Goal: Information Seeking & Learning: Learn about a topic

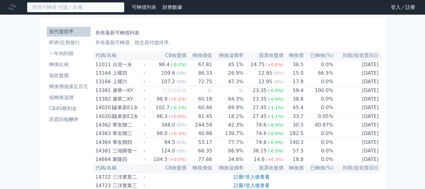
click at [94, 11] on input at bounding box center [76, 7] width 98 height 10
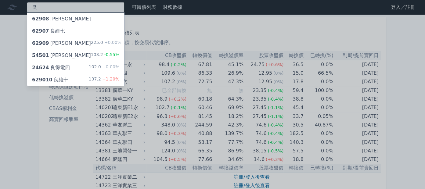
type input "良"
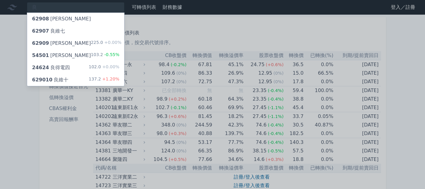
click at [90, 86] on div "629010 良維十 137.2 +1.20%" at bounding box center [75, 80] width 97 height 12
click at [81, 47] on div "62909 [PERSON_NAME]" at bounding box center [61, 43] width 59 height 7
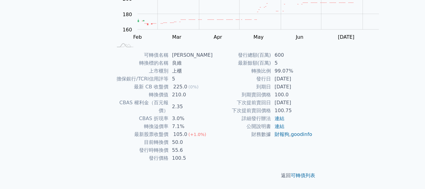
scroll to position [153, 0]
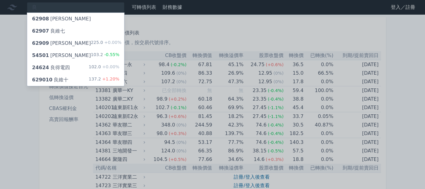
click at [100, 25] on div "62908 [PERSON_NAME]" at bounding box center [75, 19] width 97 height 12
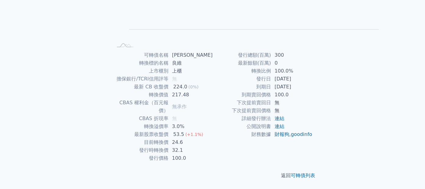
scroll to position [153, 0]
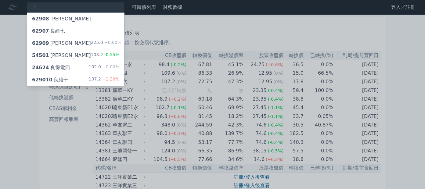
click at [84, 47] on div "62909 [PERSON_NAME]" at bounding box center [61, 43] width 59 height 7
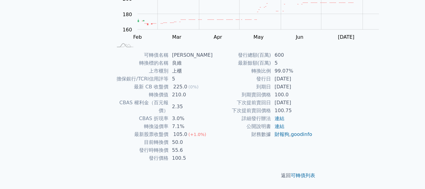
scroll to position [153, 0]
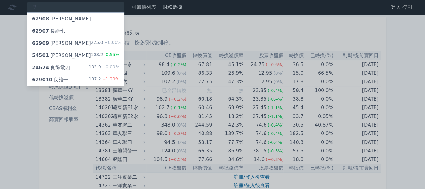
click at [99, 10] on div at bounding box center [212, 94] width 425 height 189
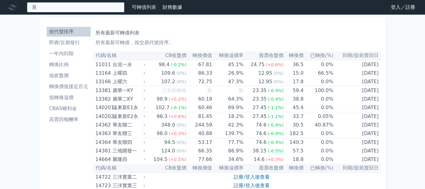
click at [98, 13] on input "良" at bounding box center [76, 7] width 98 height 10
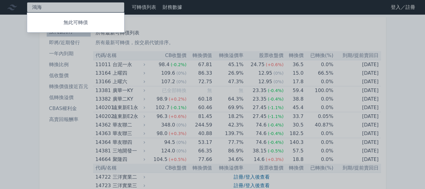
type input "鴻"
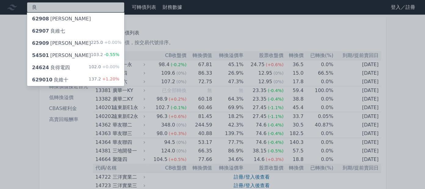
type input "良"
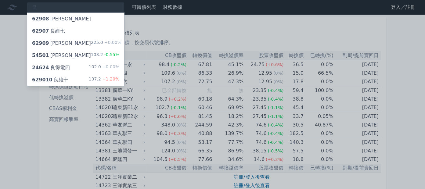
click at [124, 25] on div "62908 [PERSON_NAME]" at bounding box center [75, 19] width 97 height 12
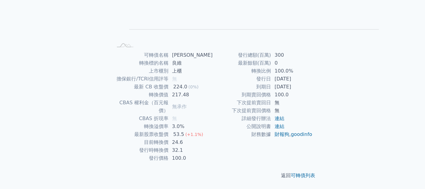
scroll to position [167, 0]
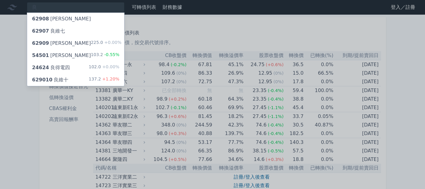
click at [95, 49] on div "62909 良維九 225.0 +0.00%" at bounding box center [75, 43] width 97 height 12
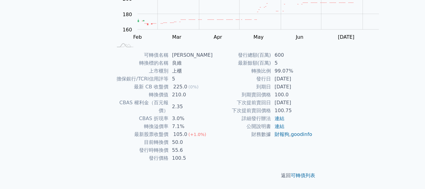
scroll to position [167, 0]
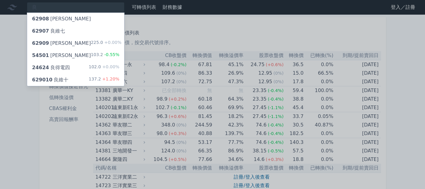
click at [68, 84] on div "629010 良維十" at bounding box center [50, 79] width 36 height 7
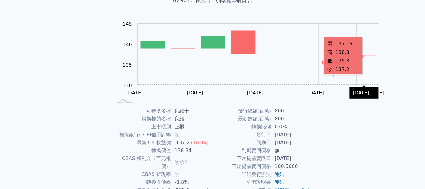
scroll to position [153, 0]
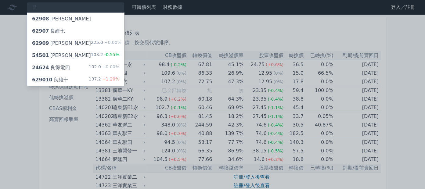
click at [93, 49] on div "62909 良維九 225.0 +0.00%" at bounding box center [75, 43] width 97 height 12
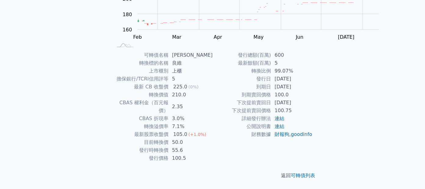
scroll to position [167, 0]
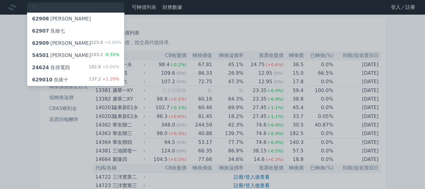
click at [68, 84] on div "629010 良維十" at bounding box center [50, 79] width 36 height 7
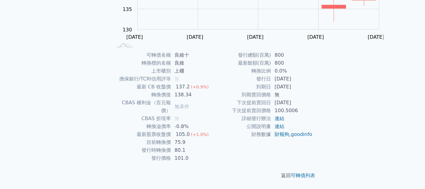
scroll to position [167, 0]
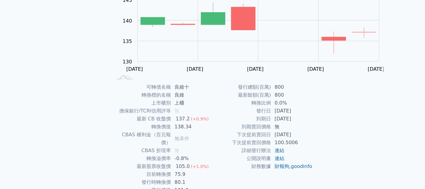
scroll to position [153, 0]
